Goal: Information Seeking & Learning: Learn about a topic

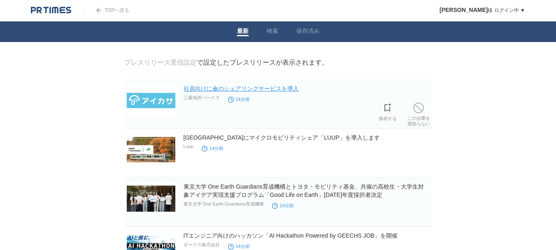
click at [273, 91] on link "社員向けに傘のシェアリングサービスを導入" at bounding box center [241, 88] width 115 height 7
